Goal: Find specific fact: Locate a discrete piece of known information

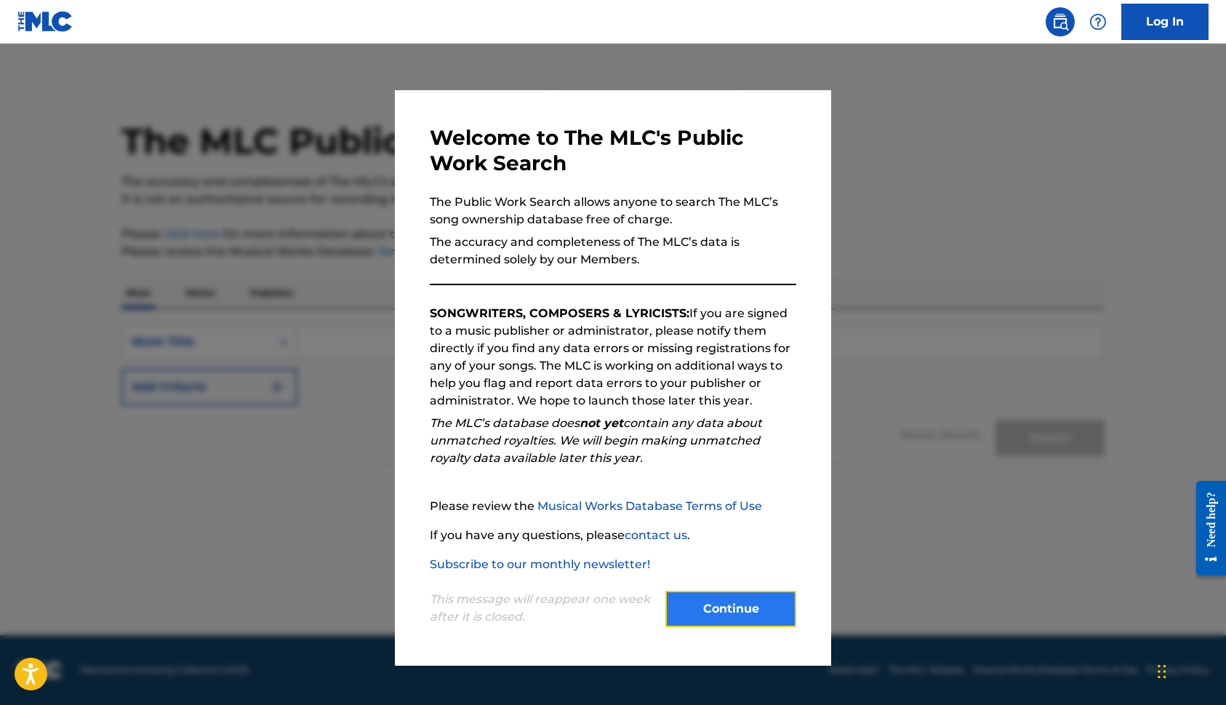
click at [717, 605] on button "Continue" at bounding box center [730, 608] width 131 height 36
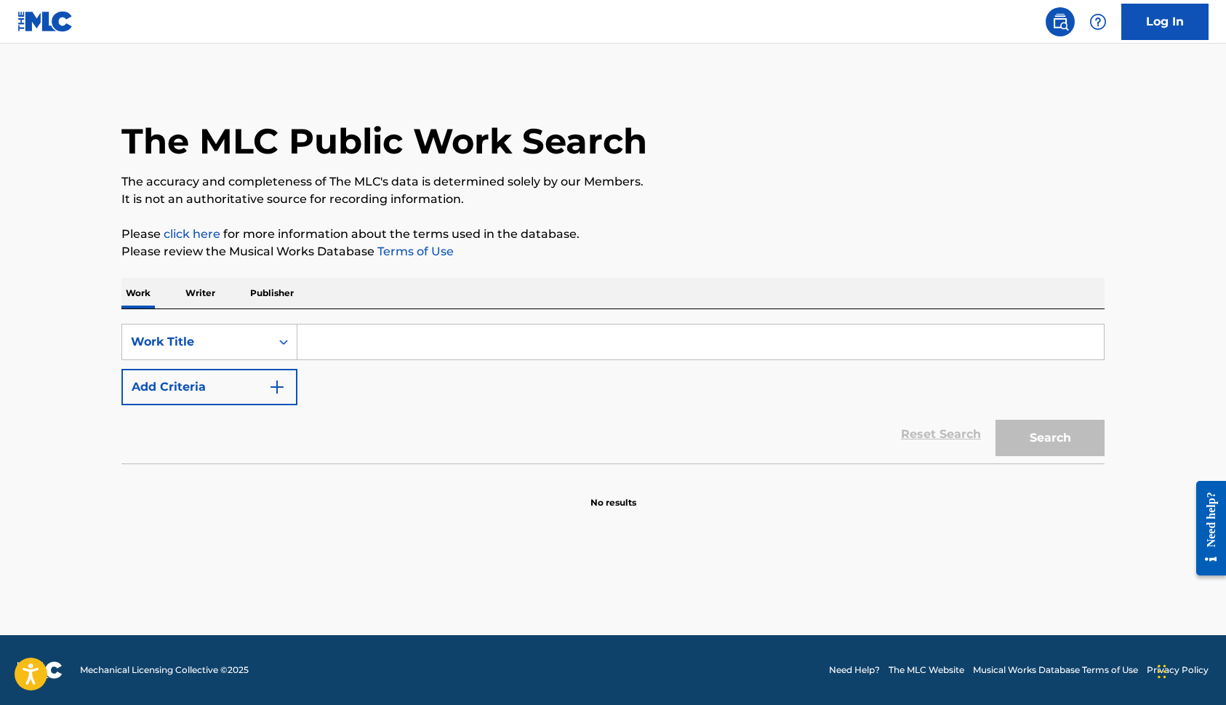
click at [491, 345] on input "Search Form" at bounding box center [700, 341] width 806 height 35
paste input "I01186"
type input "I01186"
click at [190, 333] on div "Work Title" at bounding box center [196, 341] width 131 height 17
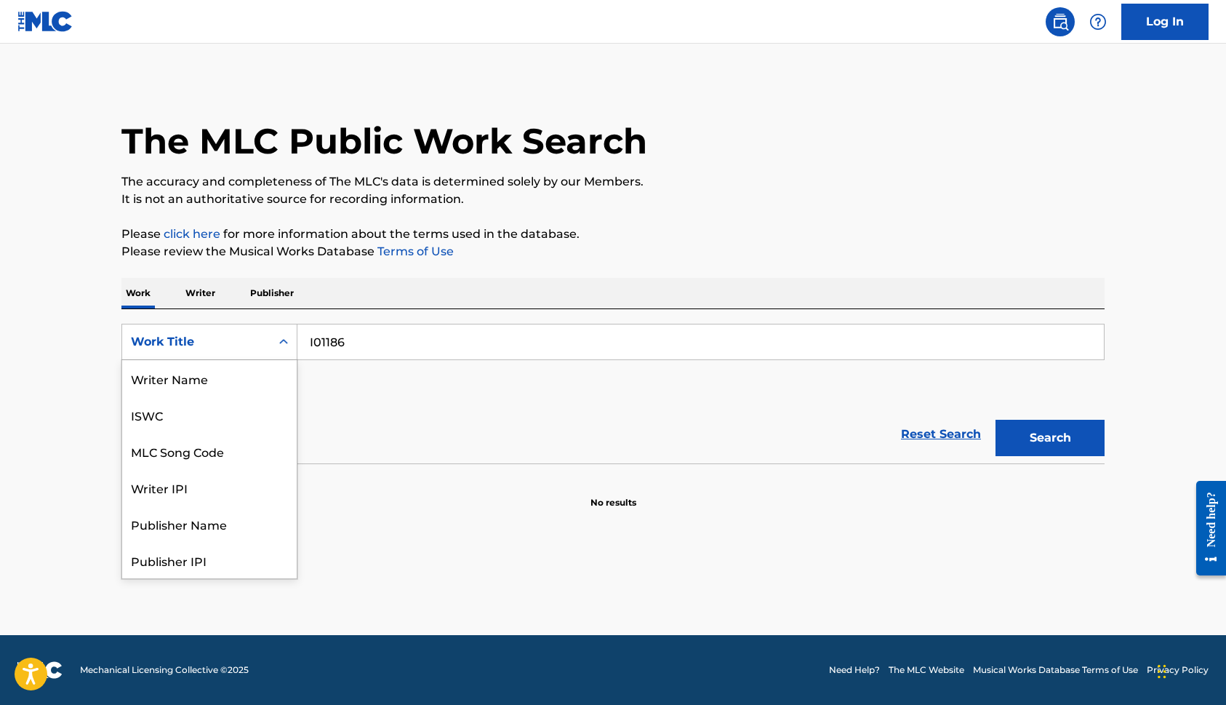
scroll to position [73, 0]
click at [196, 378] on div "MLC Song Code" at bounding box center [209, 378] width 174 height 36
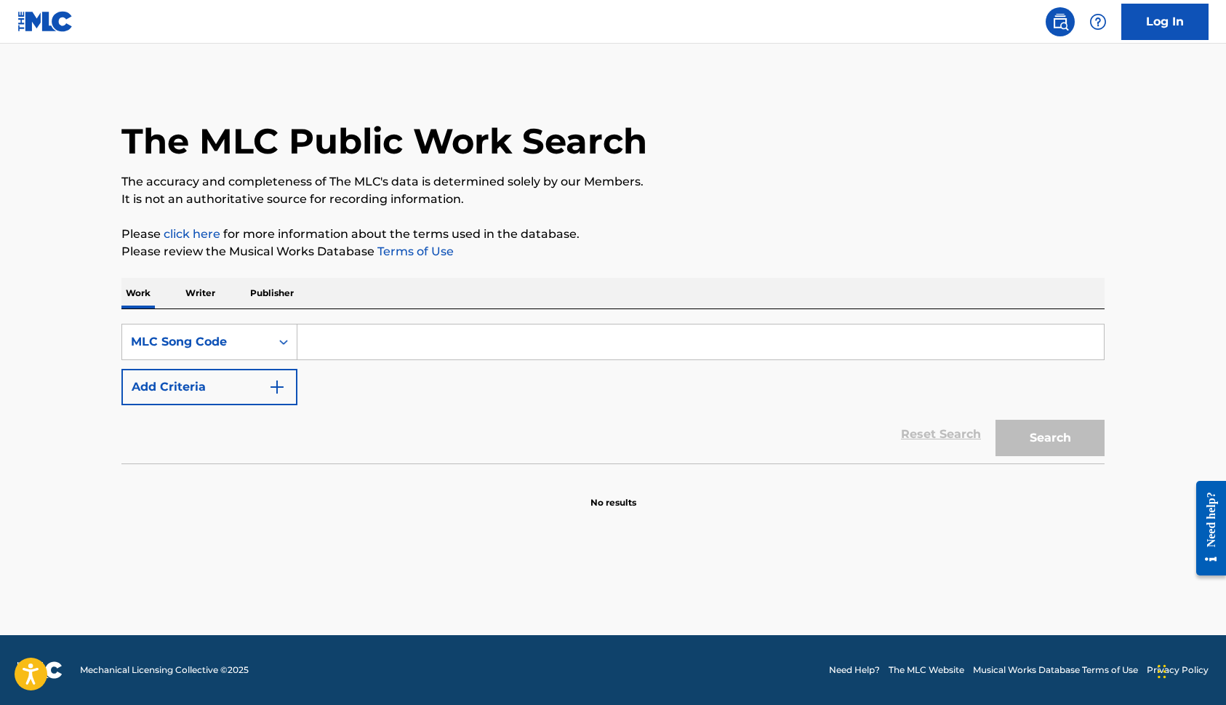
click at [818, 336] on input "Search Form" at bounding box center [700, 341] width 806 height 35
paste input "I01186"
type input "I01186"
click at [1088, 445] on button "Search" at bounding box center [1049, 438] width 109 height 36
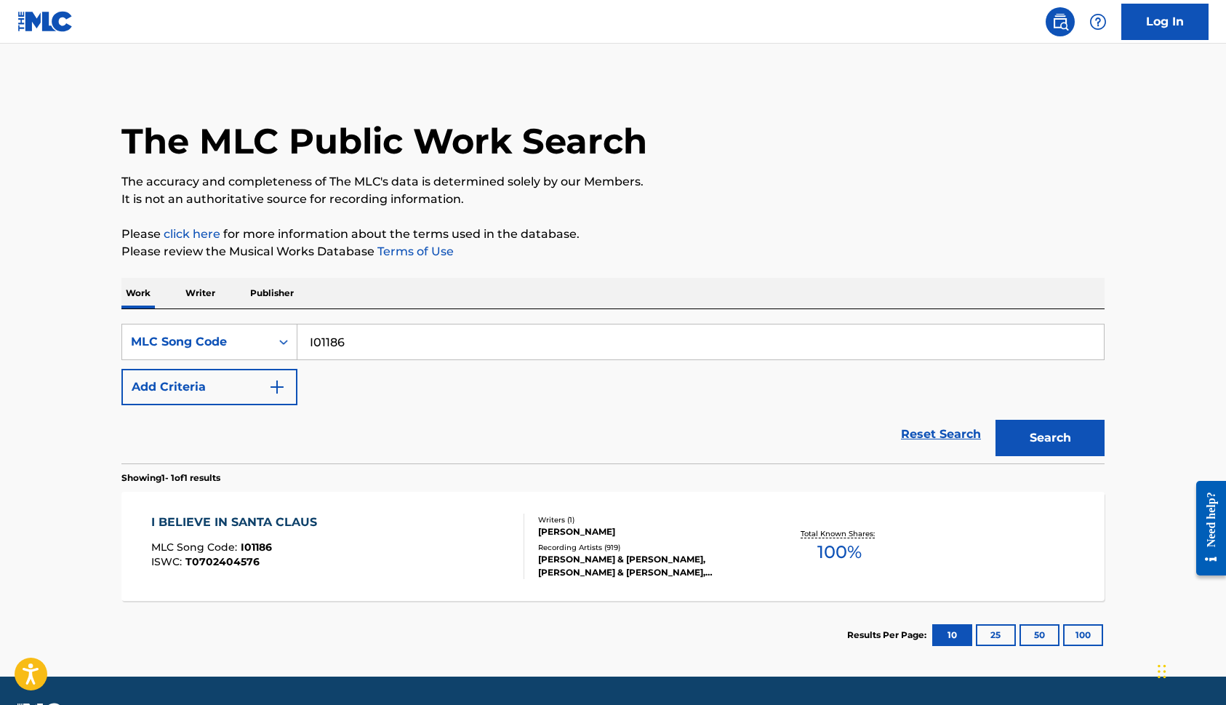
scroll to position [41, 0]
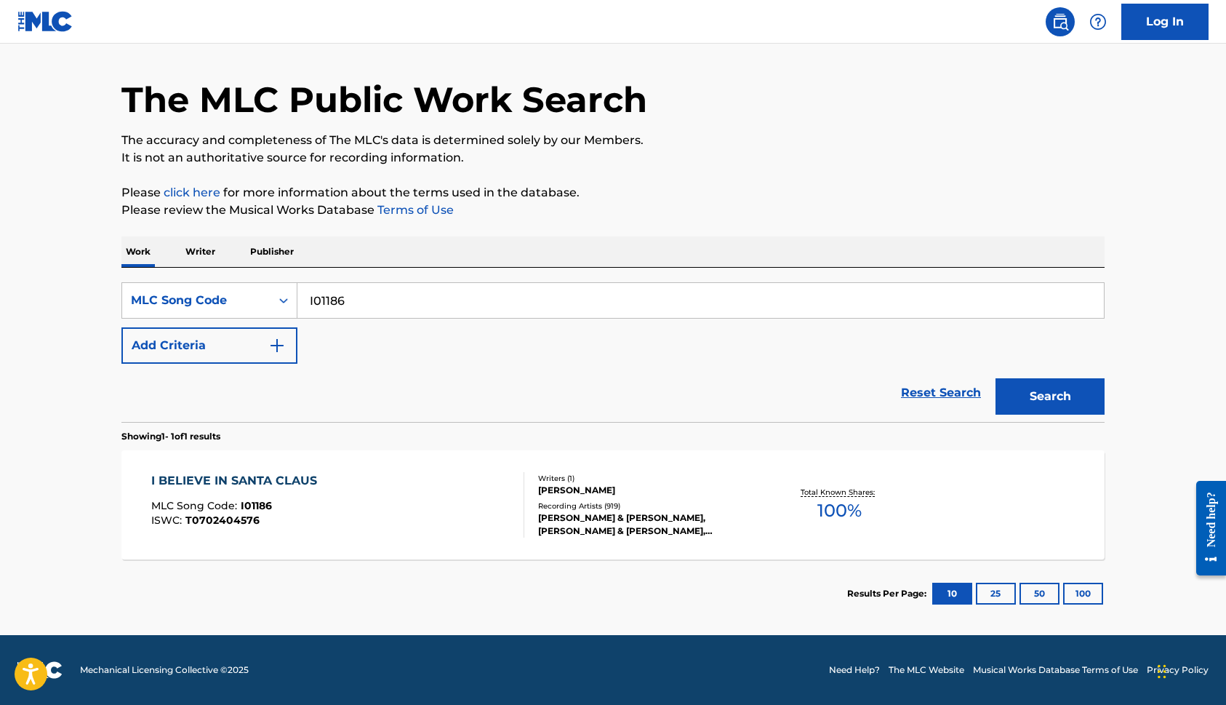
click at [756, 462] on div "I BELIEVE IN SANTA CLAUS MLC Song Code : I01186 ISWC : T0702404576 Writers ( 1 …" at bounding box center [612, 504] width 983 height 109
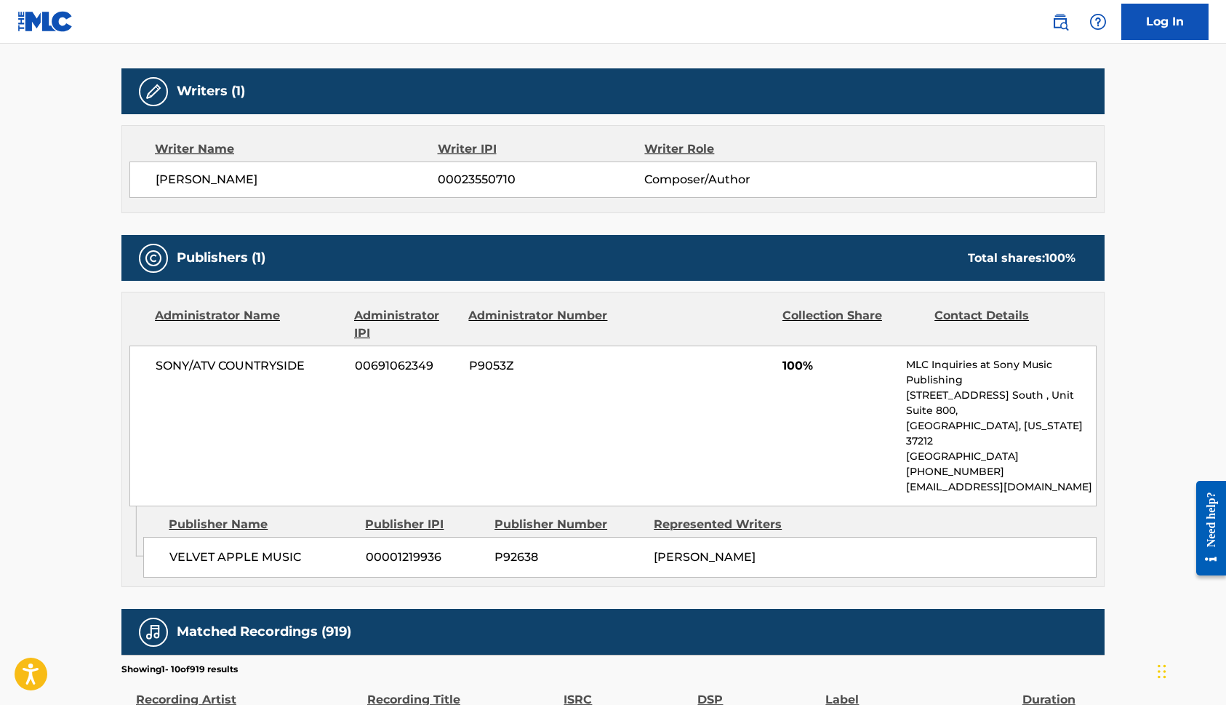
scroll to position [457, 0]
